Goal: Find specific page/section: Find specific page/section

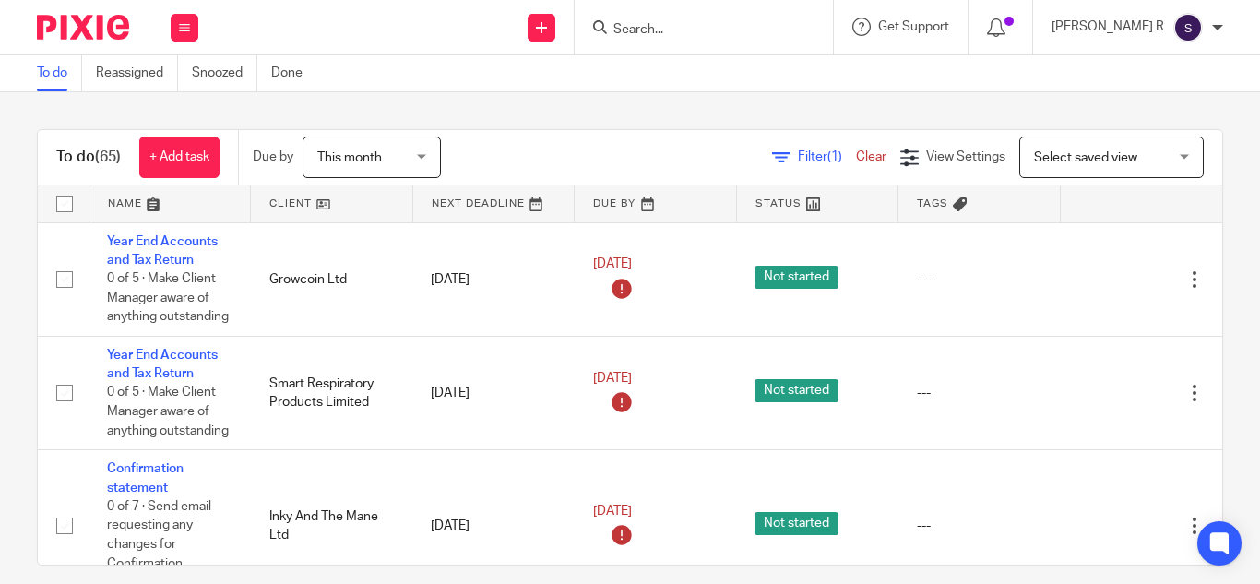
click at [687, 29] on input "Search" at bounding box center [695, 30] width 166 height 17
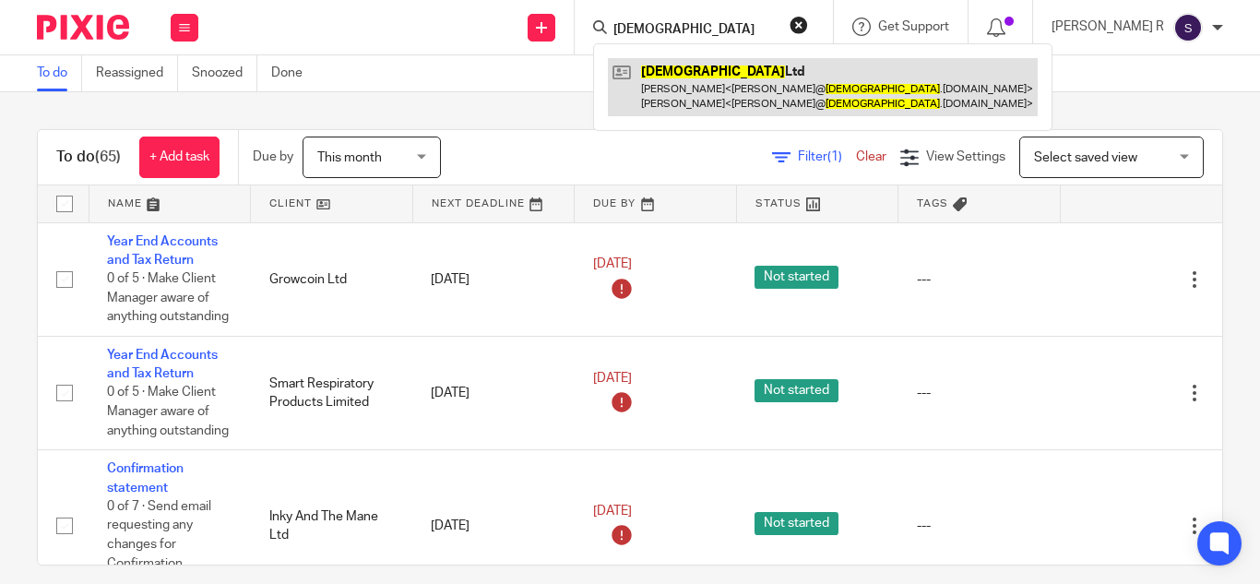
type input "[DEMOGRAPHIC_DATA]"
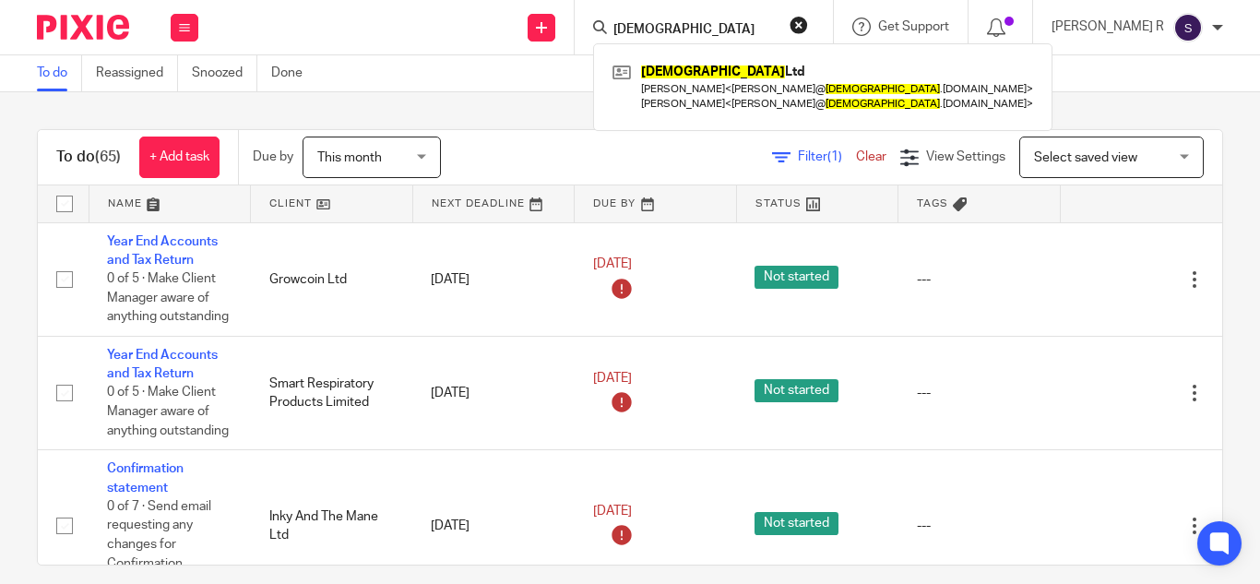
click at [535, 111] on div "To do (65) + Add task Due by This month This month [DATE] [DATE] This week Next…" at bounding box center [630, 338] width 1260 height 492
